Goal: Task Accomplishment & Management: Use online tool/utility

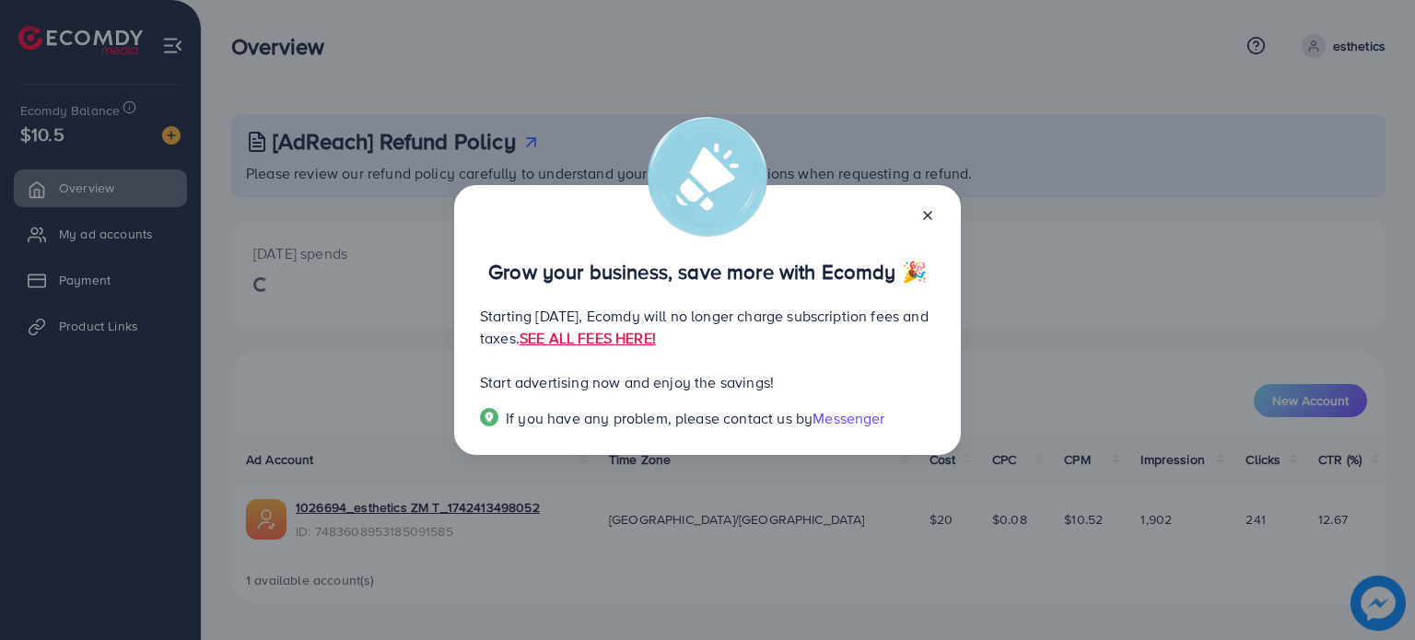
click at [427, 335] on div "Grow your business, save more with Ecomdy 🎉 Starting [DATE], Ecomdy will no lon…" at bounding box center [707, 320] width 1415 height 640
click at [928, 209] on icon at bounding box center [927, 215] width 15 height 15
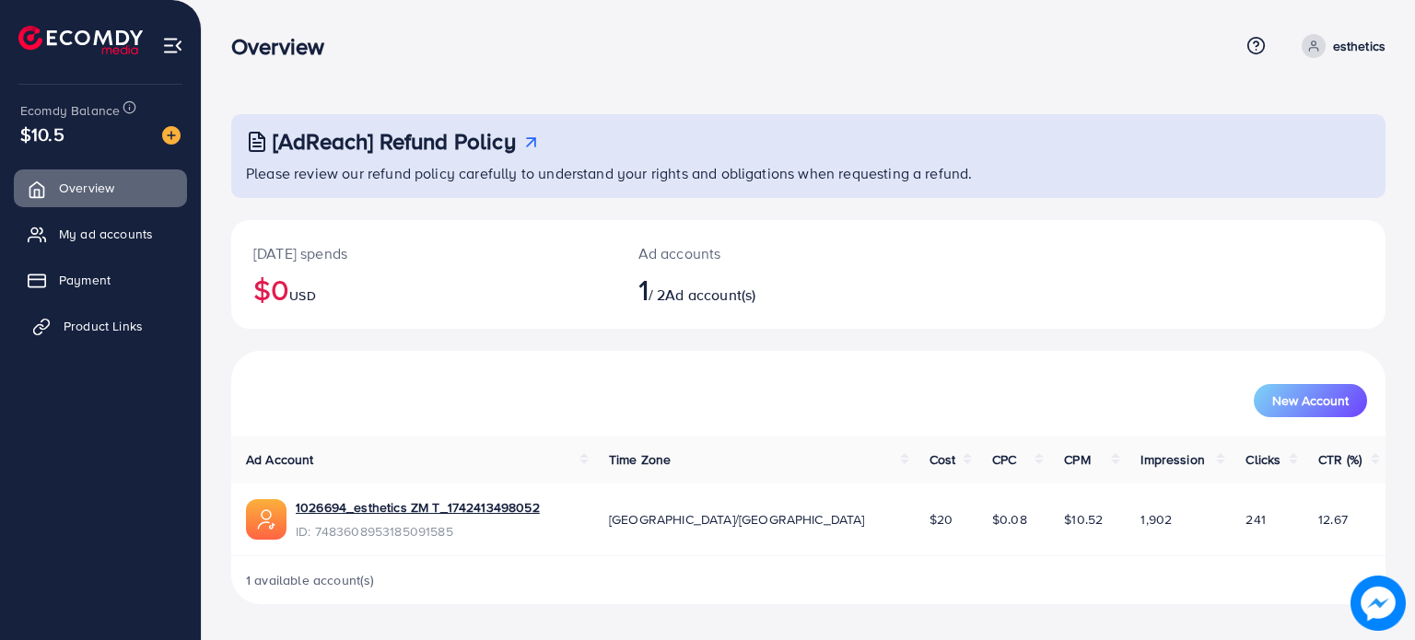
click at [123, 334] on span "Product Links" at bounding box center [103, 326] width 79 height 18
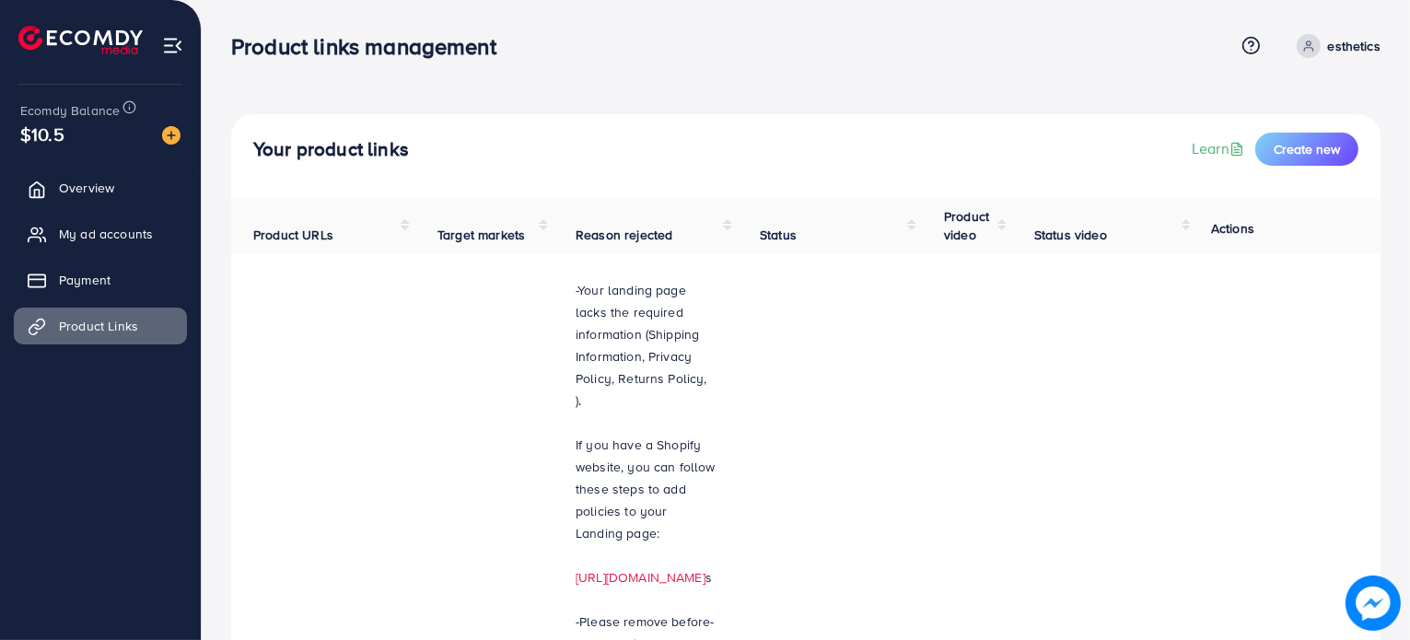
scroll to position [379, 0]
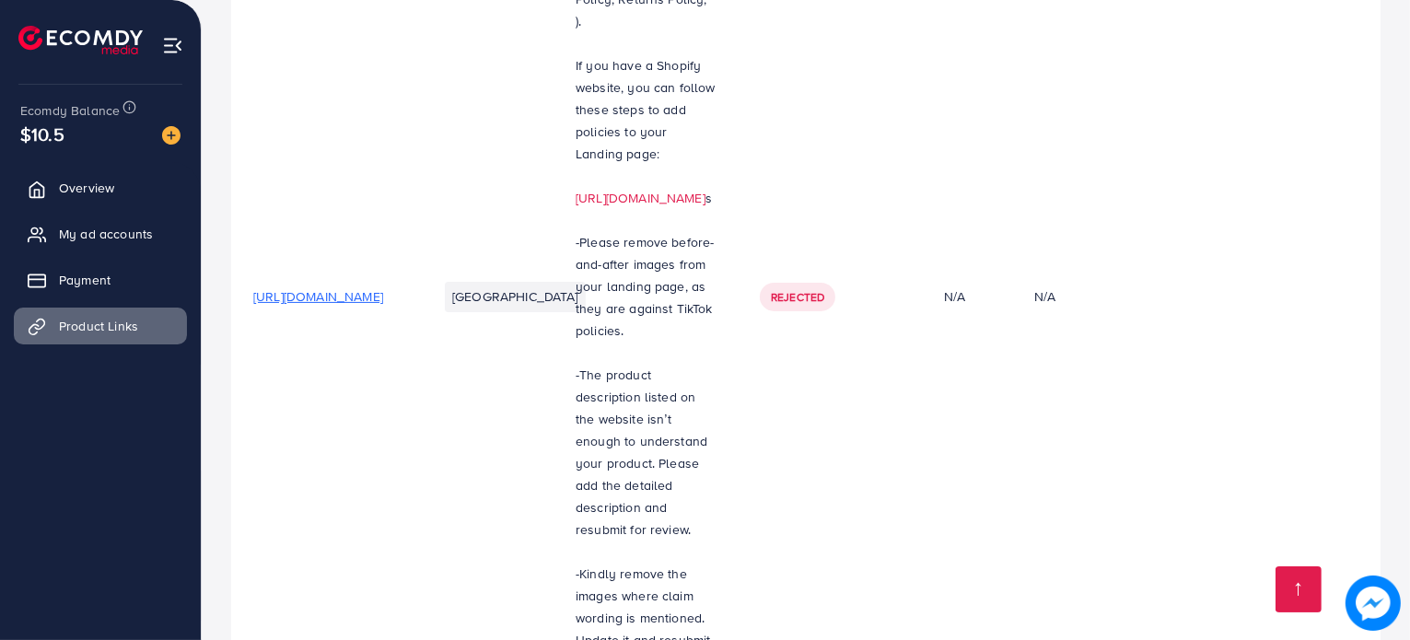
click at [383, 287] on span "[URL][DOMAIN_NAME]" at bounding box center [318, 296] width 130 height 18
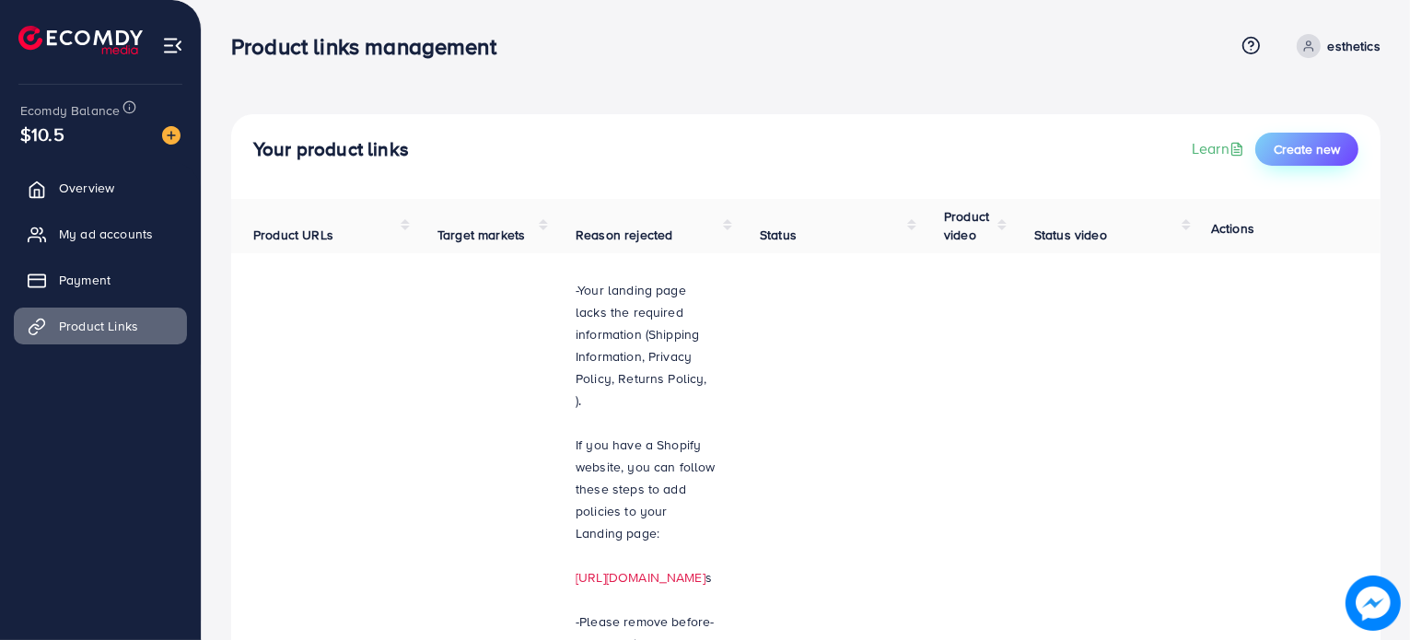
click at [1297, 156] on span "Create new" at bounding box center [1307, 149] width 66 height 18
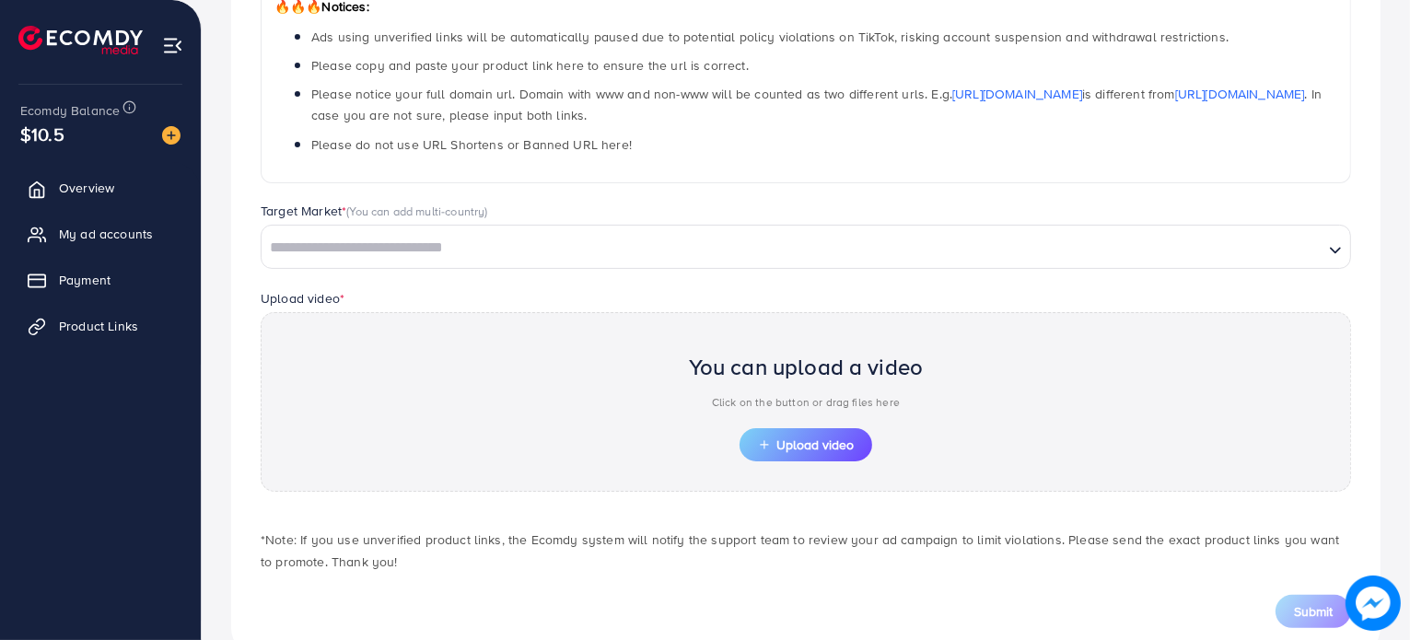
scroll to position [335, 0]
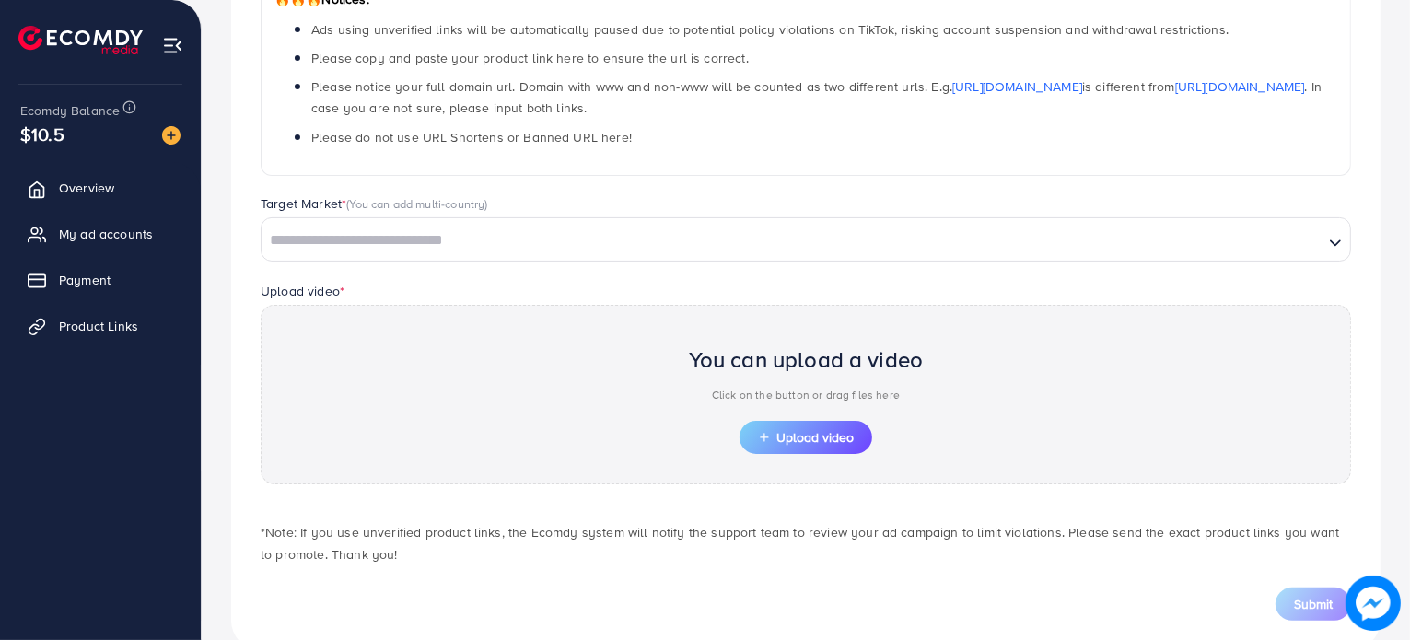
click at [1382, 597] on img at bounding box center [1373, 603] width 55 height 55
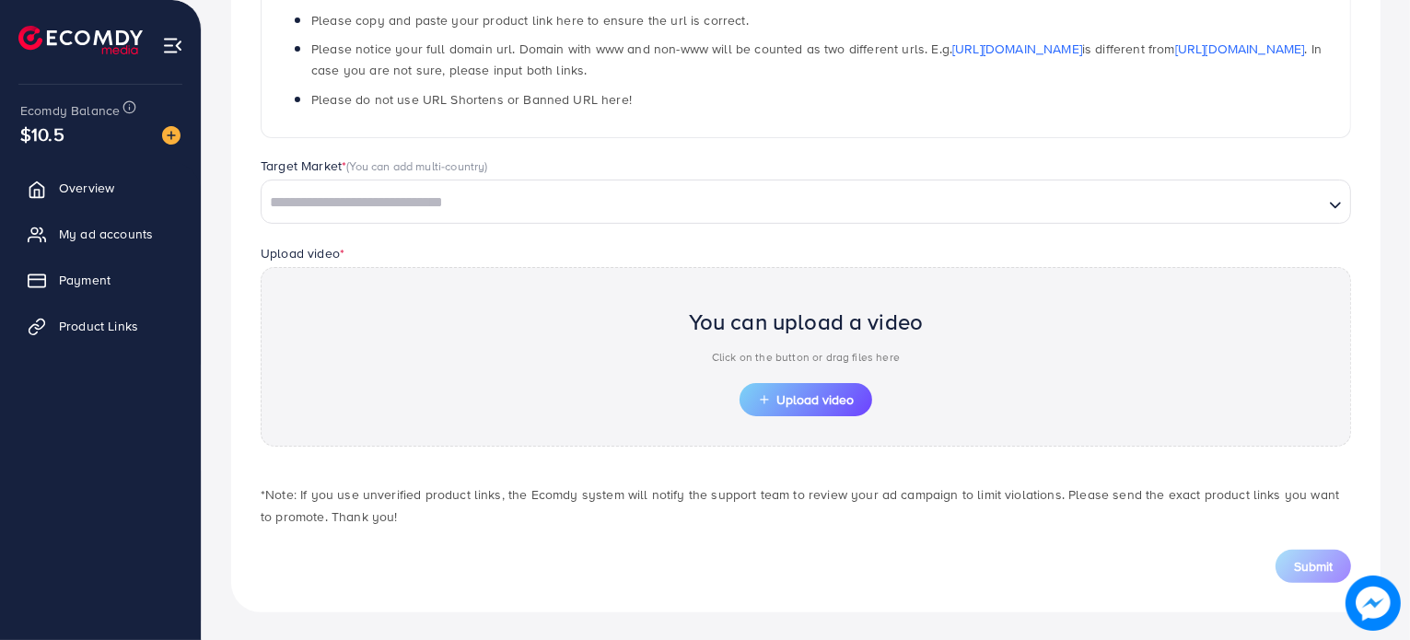
scroll to position [0, 0]
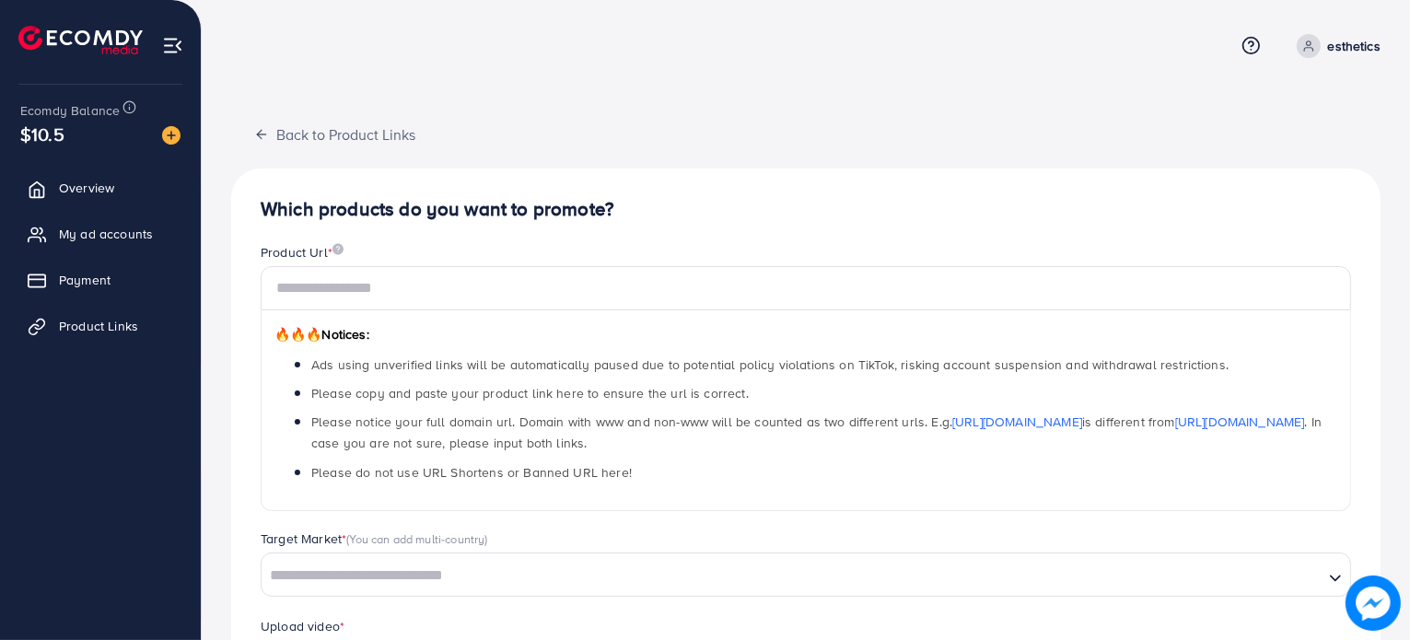
click at [1245, 37] on icon at bounding box center [1251, 45] width 19 height 19
click at [1171, 108] on span "Help Center" at bounding box center [1173, 103] width 80 height 22
click at [1247, 47] on icon at bounding box center [1251, 45] width 19 height 19
click at [1188, 154] on span "Contact Support" at bounding box center [1187, 145] width 108 height 22
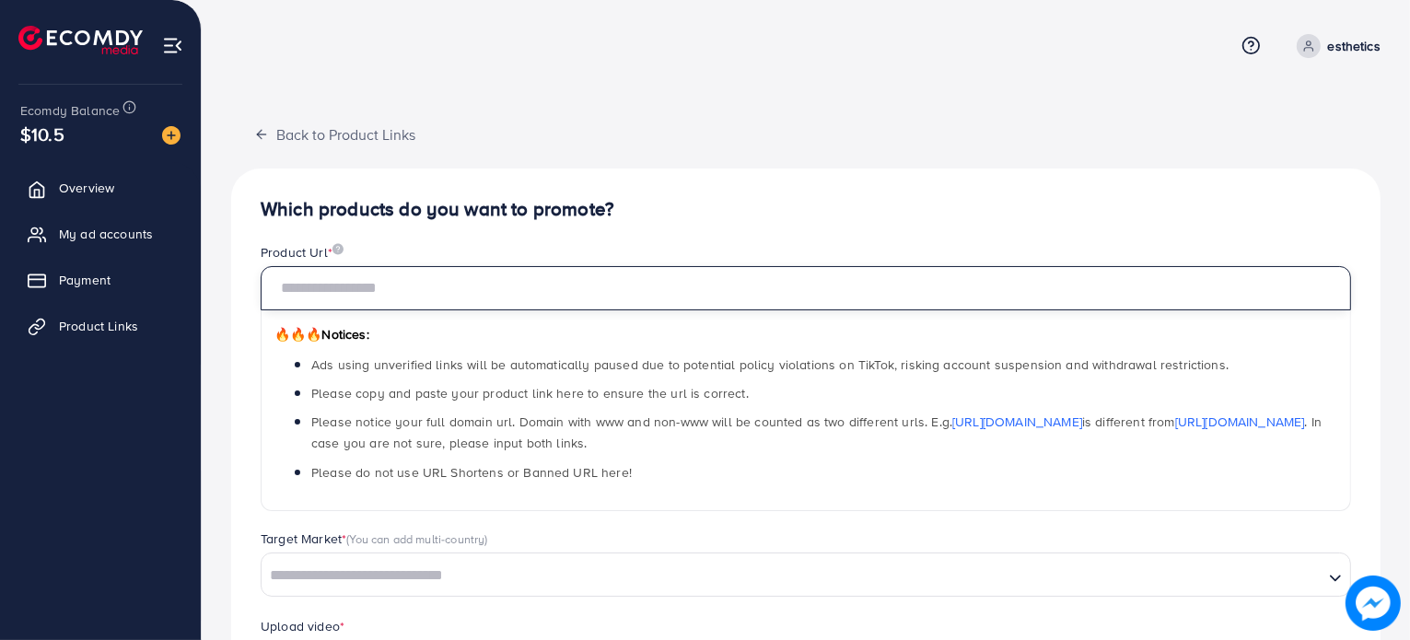
click at [636, 272] on input "text" at bounding box center [806, 288] width 1091 height 44
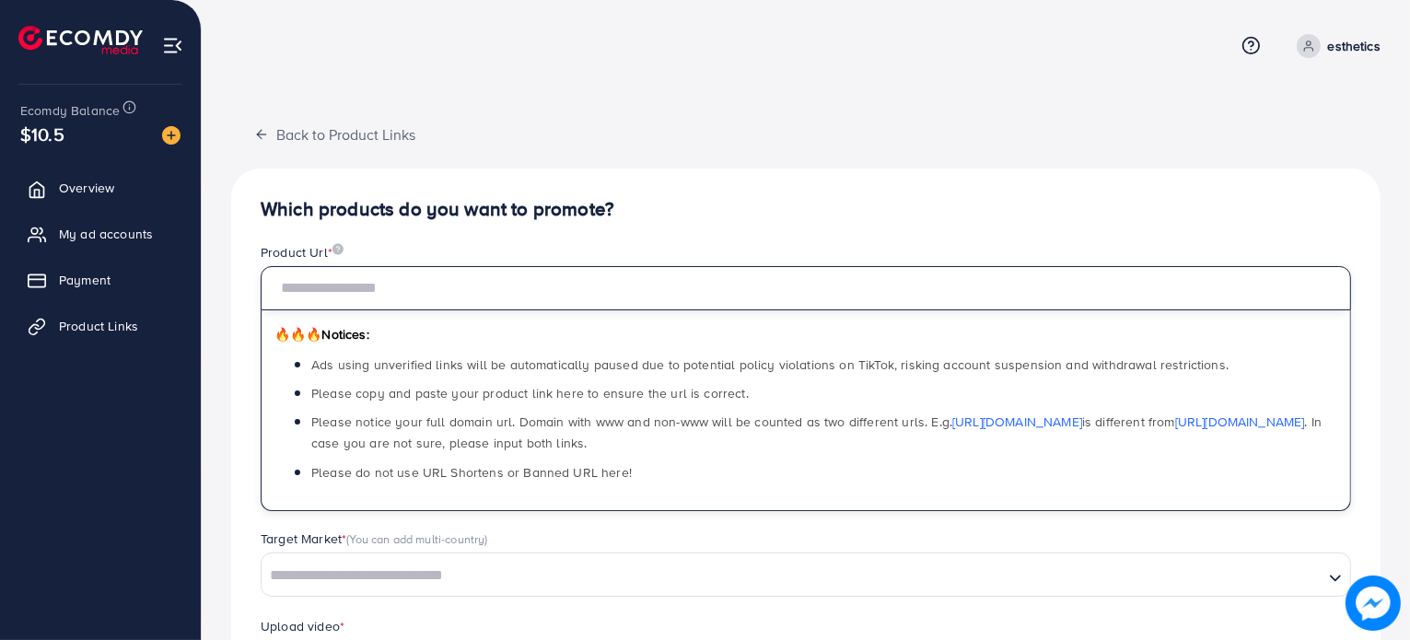
click at [636, 272] on input "text" at bounding box center [806, 288] width 1091 height 44
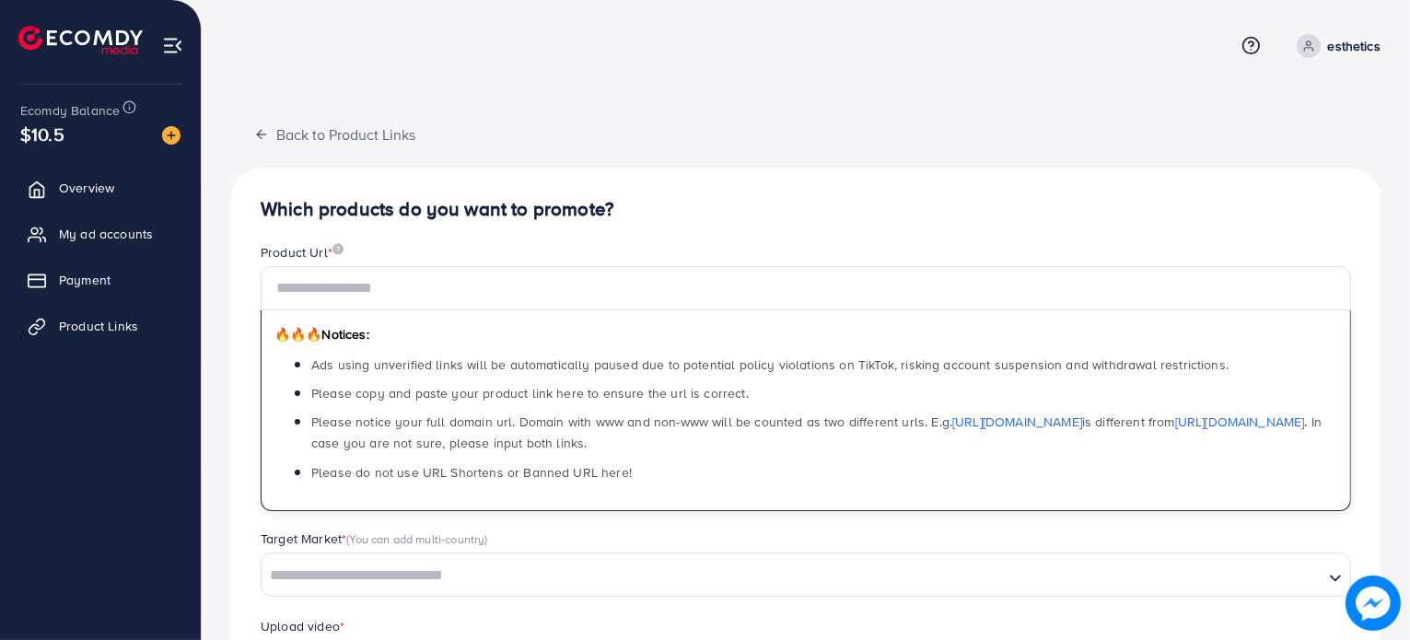
click at [686, 200] on h4 "Which products do you want to promote?" at bounding box center [806, 209] width 1091 height 23
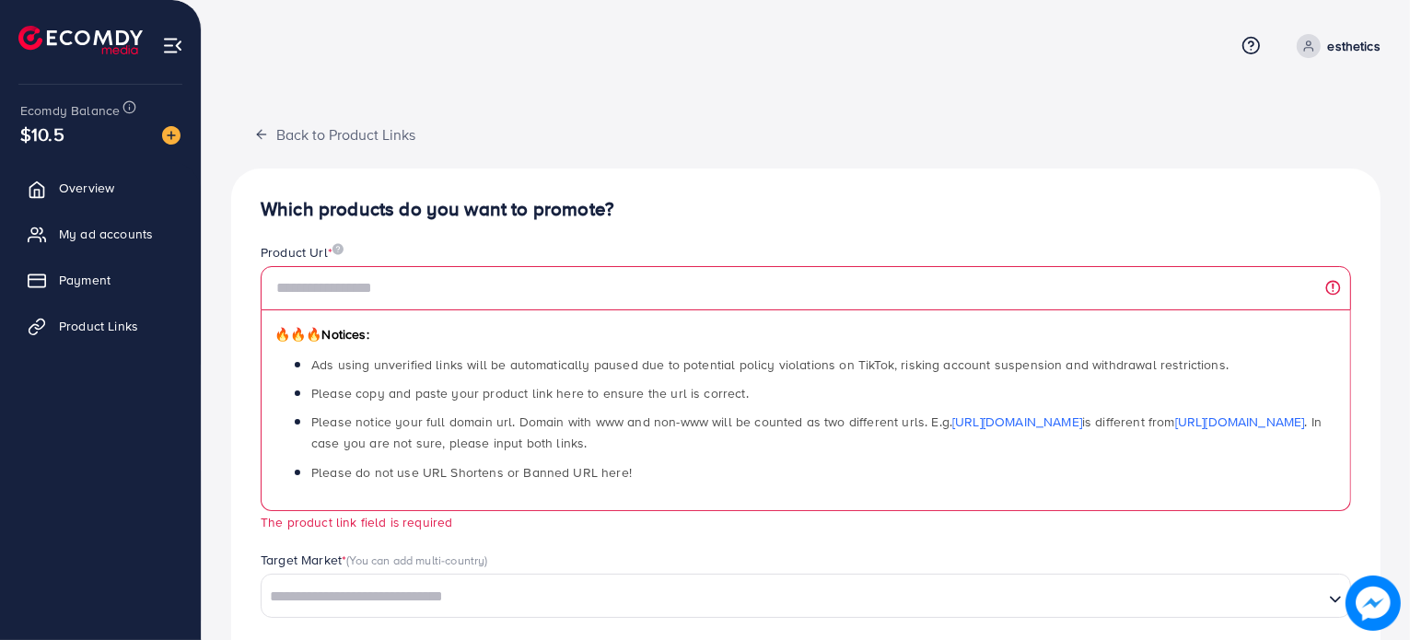
click at [612, 216] on h4 "Which products do you want to promote?" at bounding box center [806, 209] width 1091 height 23
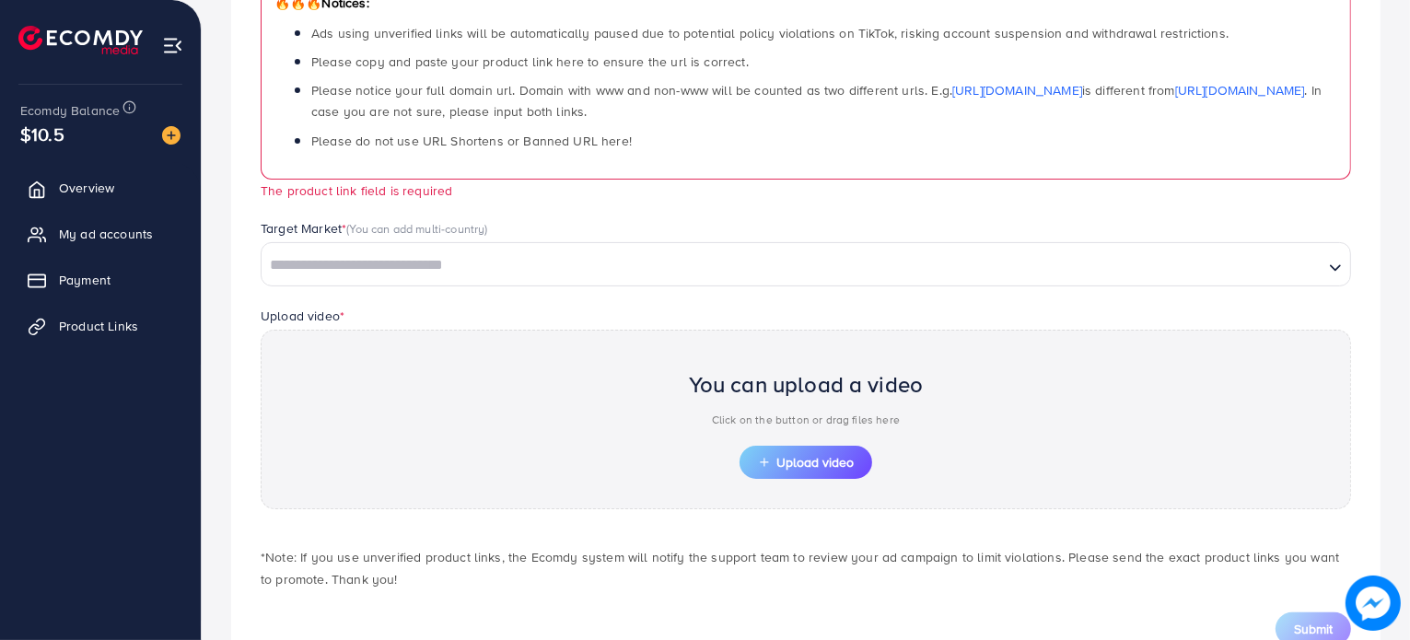
scroll to position [333, 0]
click at [953, 210] on div "Product Url * 🔥🔥🔥 Notices: Ads using unverified links will be automatically pau…" at bounding box center [806, 64] width 1120 height 308
